Goal: Navigation & Orientation: Find specific page/section

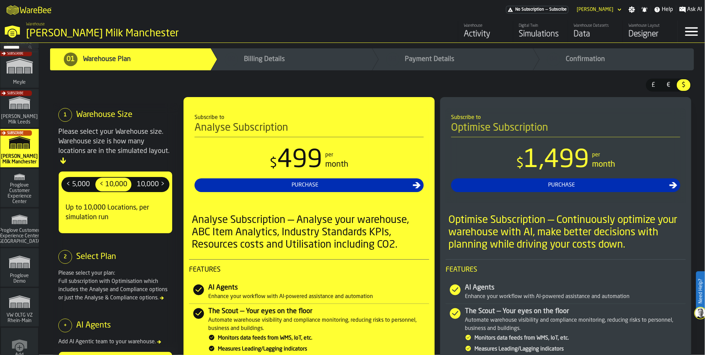
scroll to position [375, 0]
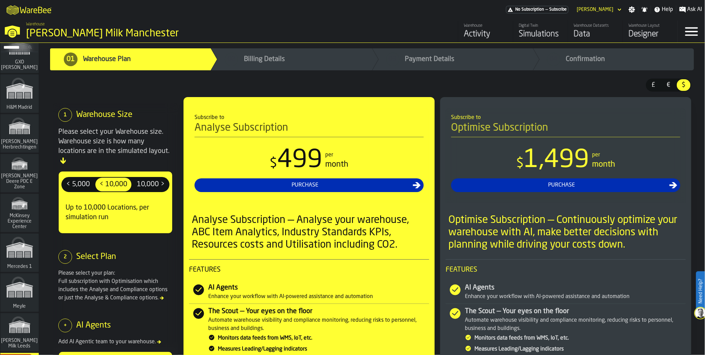
scroll to position [210, 0]
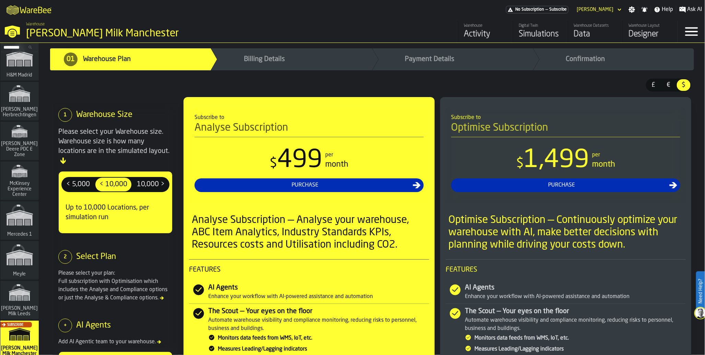
click at [30, 189] on div "link-to-/wh/i/99265d59-bd42-4a33-a5fd-483dee362034/simulations" at bounding box center [18, 183] width 38 height 40
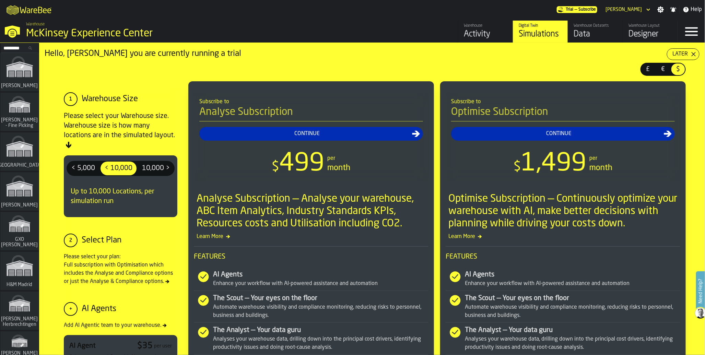
click at [584, 32] on div "Data" at bounding box center [596, 34] width 44 height 11
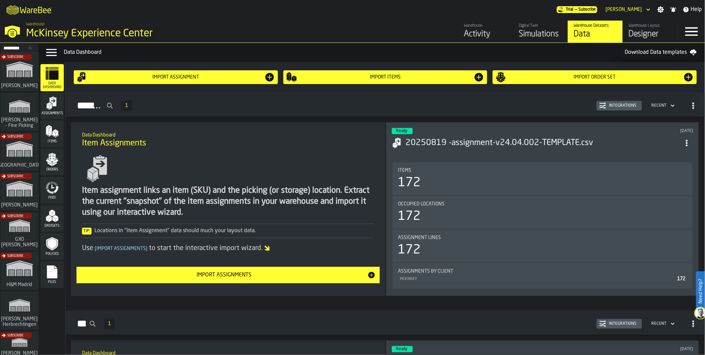
click at [52, 193] on icon "menu Feed" at bounding box center [50, 191] width 8 height 5
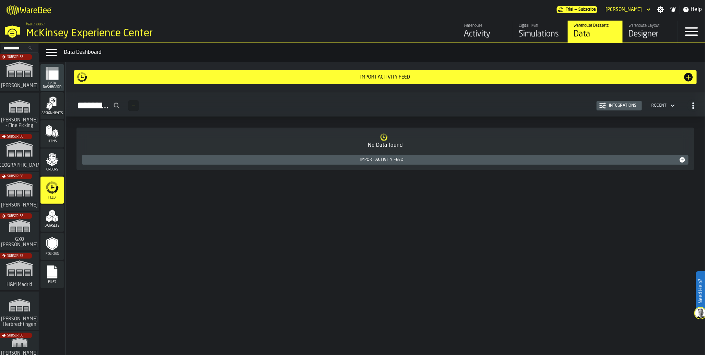
click at [53, 80] on icon "menu Data Dashboard" at bounding box center [52, 74] width 14 height 14
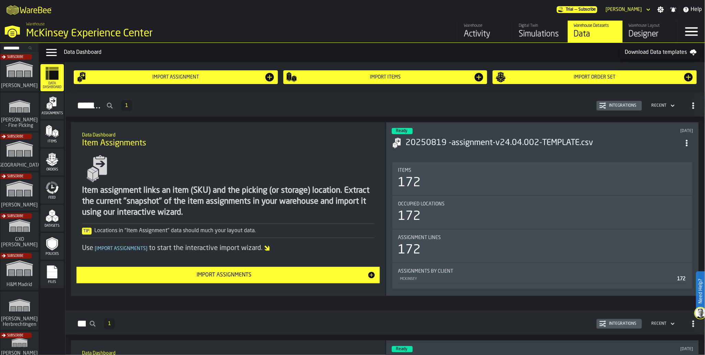
click at [460, 142] on h3 "20250819 -assignment-v24.04.002-TEMPLATE.csv" at bounding box center [543, 143] width 275 height 11
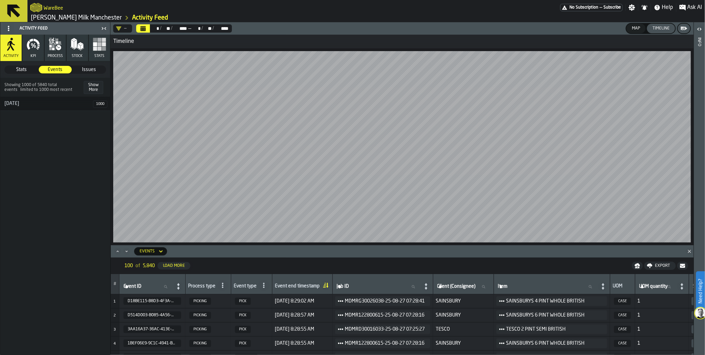
click at [595, 8] on span "No Subscription" at bounding box center [584, 7] width 29 height 5
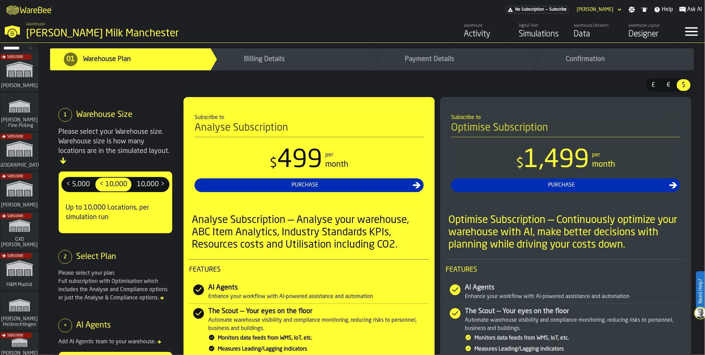
click at [476, 28] on div "Warehouse Activity" at bounding box center [486, 31] width 44 height 16
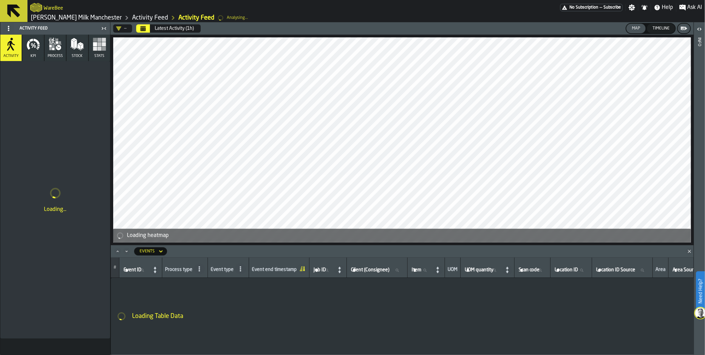
click at [662, 28] on div "Timeline" at bounding box center [661, 28] width 23 height 5
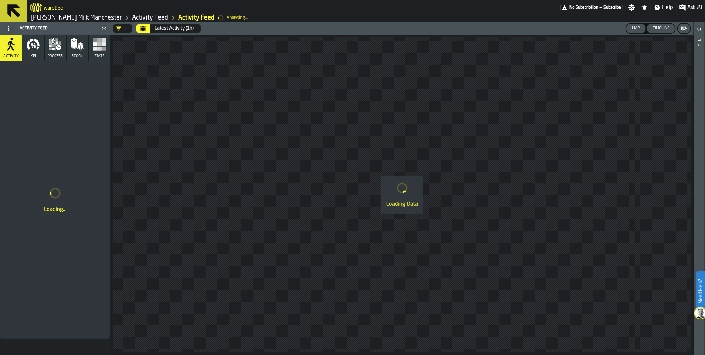
click at [634, 30] on div "Map" at bounding box center [636, 28] width 14 height 5
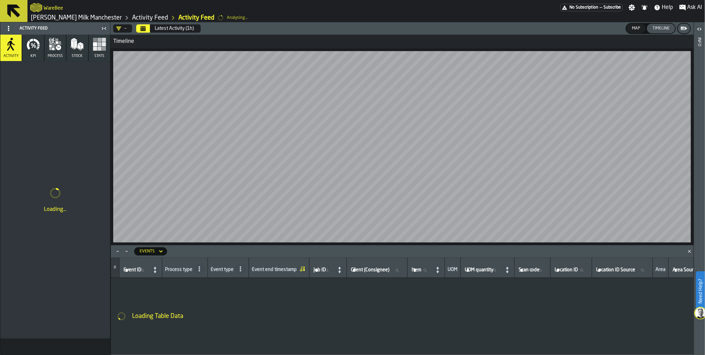
click at [143, 29] on icon "Calendar" at bounding box center [143, 28] width 5 height 3
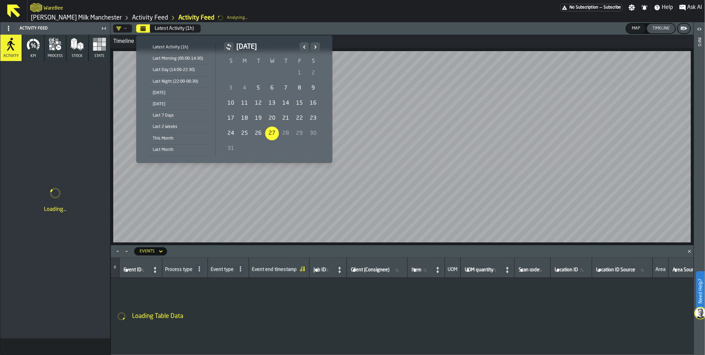
click at [160, 90] on div "Today" at bounding box center [178, 93] width 59 height 8
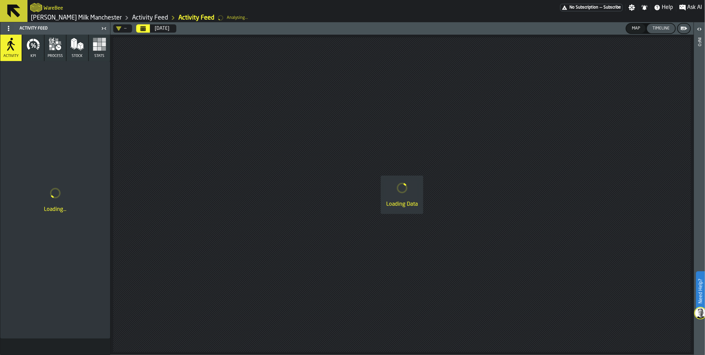
click at [420, 126] on div "Loading Data" at bounding box center [401, 195] width 583 height 320
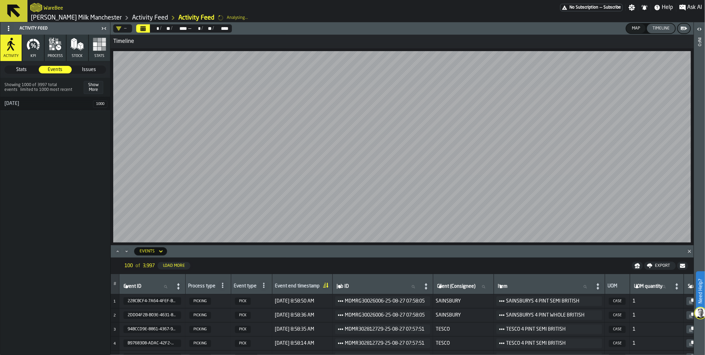
click at [421, 43] on div "Timeline" at bounding box center [401, 42] width 583 height 14
